Goal: Information Seeking & Learning: Check status

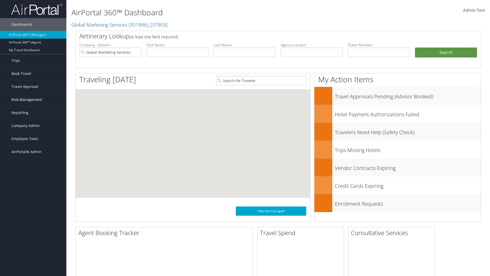
click at [33, 100] on span "Risk Management" at bounding box center [26, 99] width 31 height 13
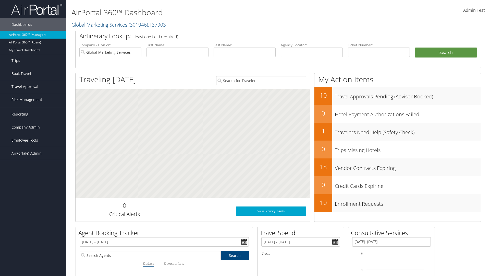
click at [33, 137] on link "Notifications" at bounding box center [33, 141] width 66 height 8
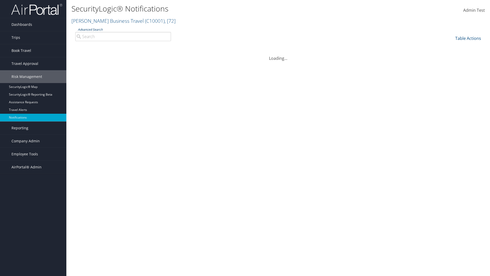
click at [90, 29] on link "Advanced Search" at bounding box center [90, 29] width 25 height 4
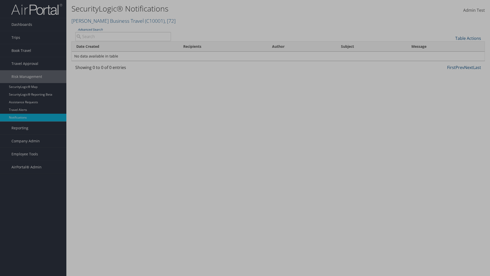
click at [0, 0] on div "×" at bounding box center [0, 0] width 0 height 0
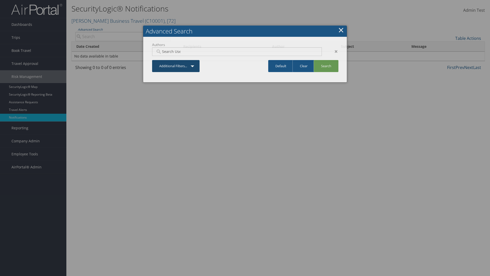
click at [334, 51] on div "×" at bounding box center [334, 51] width 16 height 6
click at [176, 60] on link "Additional Filters..." at bounding box center [175, 66] width 47 height 12
click at [0, 0] on link "Author" at bounding box center [0, 0] width 0 height 0
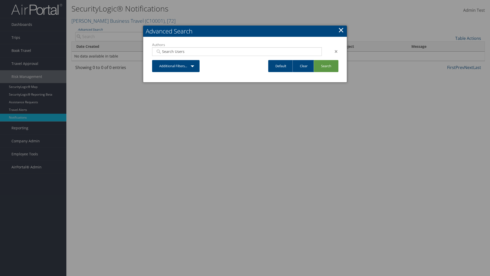
click at [176, 66] on link "Additional Filters..." at bounding box center [175, 66] width 47 height 12
click at [0, 0] on link "Date Created" at bounding box center [0, 0] width 0 height 0
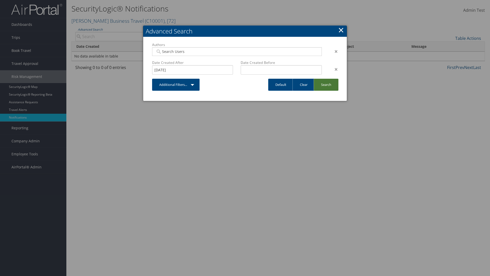
type input "8/11/2025"
click at [326, 84] on link "Search" at bounding box center [326, 85] width 25 height 12
